Goal: Task Accomplishment & Management: Manage account settings

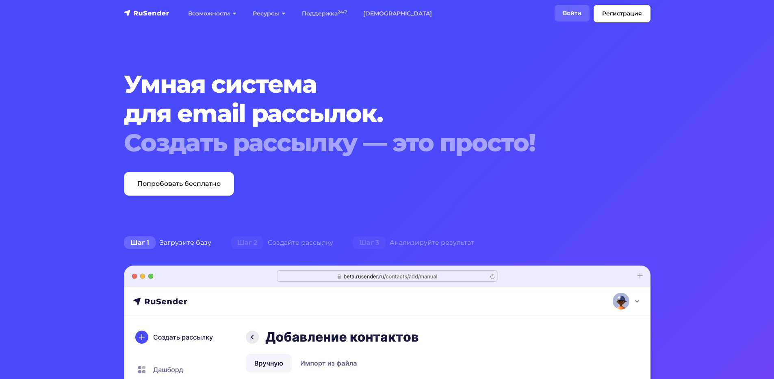
click at [565, 11] on link "Войти" at bounding box center [572, 13] width 35 height 17
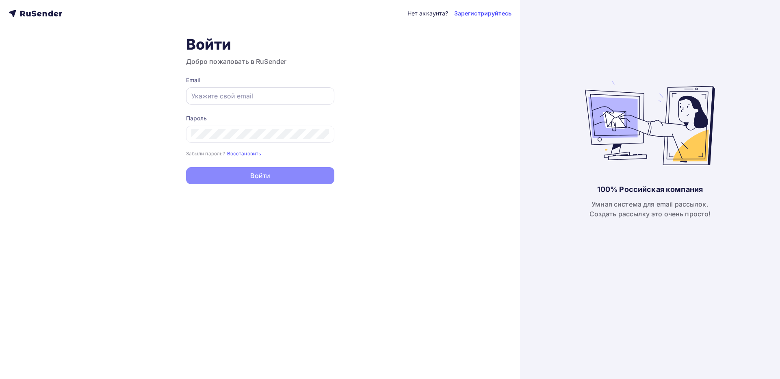
click at [258, 98] on input "text" at bounding box center [260, 96] width 138 height 10
paste input "kotlovvd@ya.ru"
type input "kotlovvd@ya.ru"
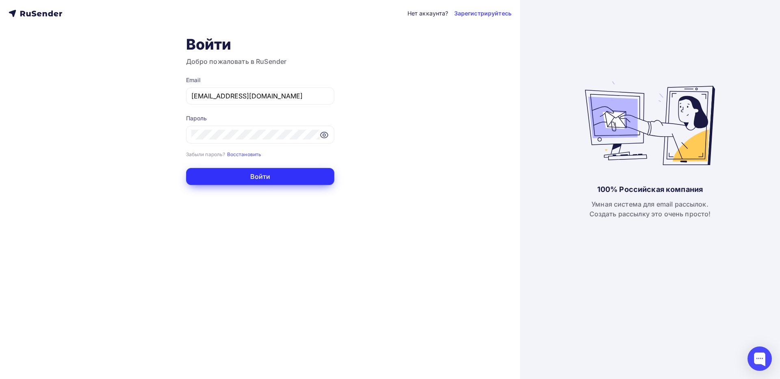
click at [232, 178] on button "Войти" at bounding box center [260, 176] width 148 height 17
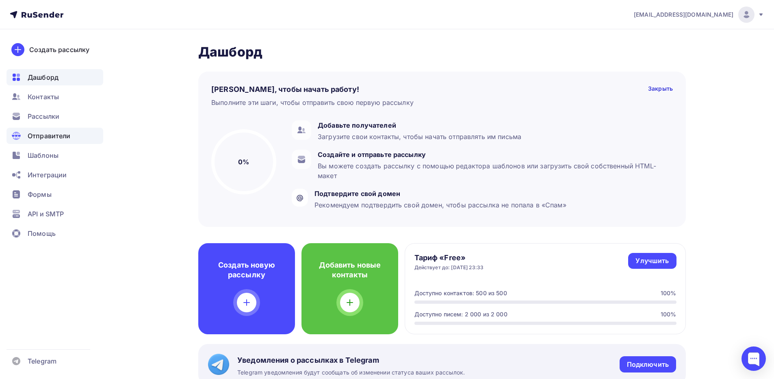
click at [54, 143] on div "Отправители" at bounding box center [55, 136] width 97 height 16
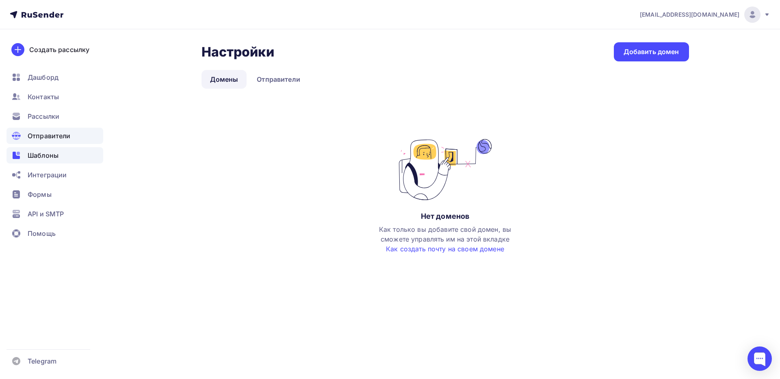
click at [54, 159] on span "Шаблоны" at bounding box center [43, 155] width 31 height 10
